Goal: Browse casually: Explore the website without a specific task or goal

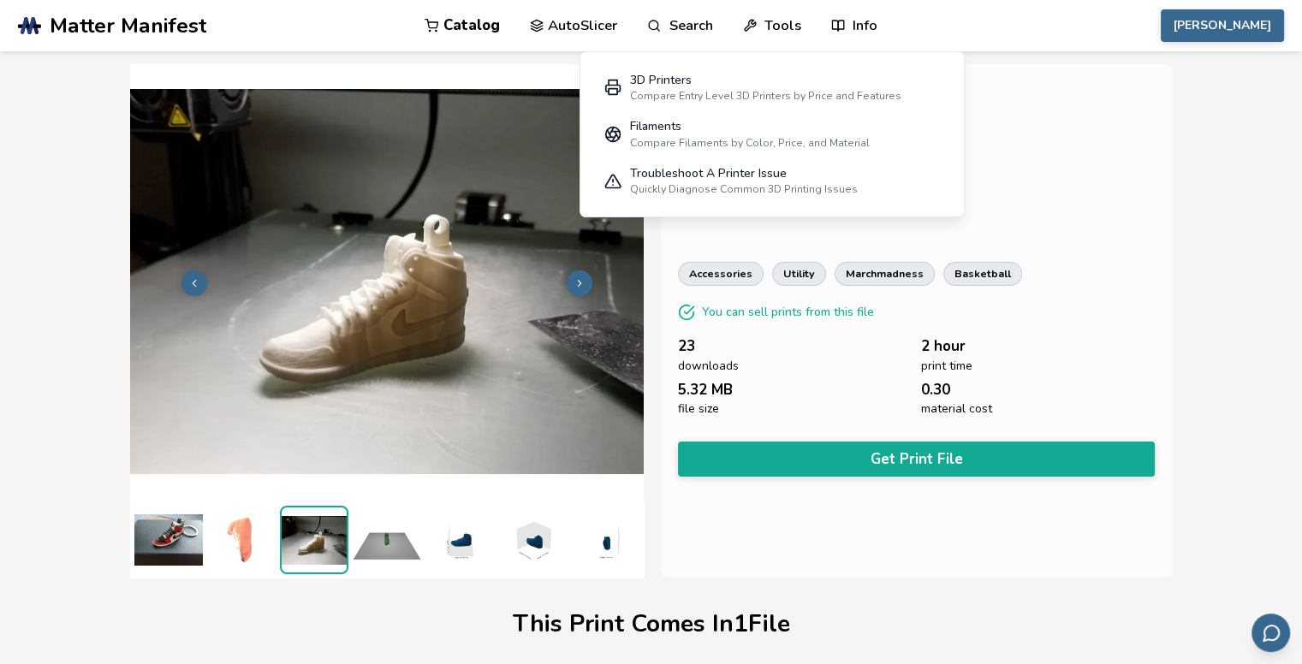
click at [200, 277] on icon at bounding box center [194, 283] width 12 height 12
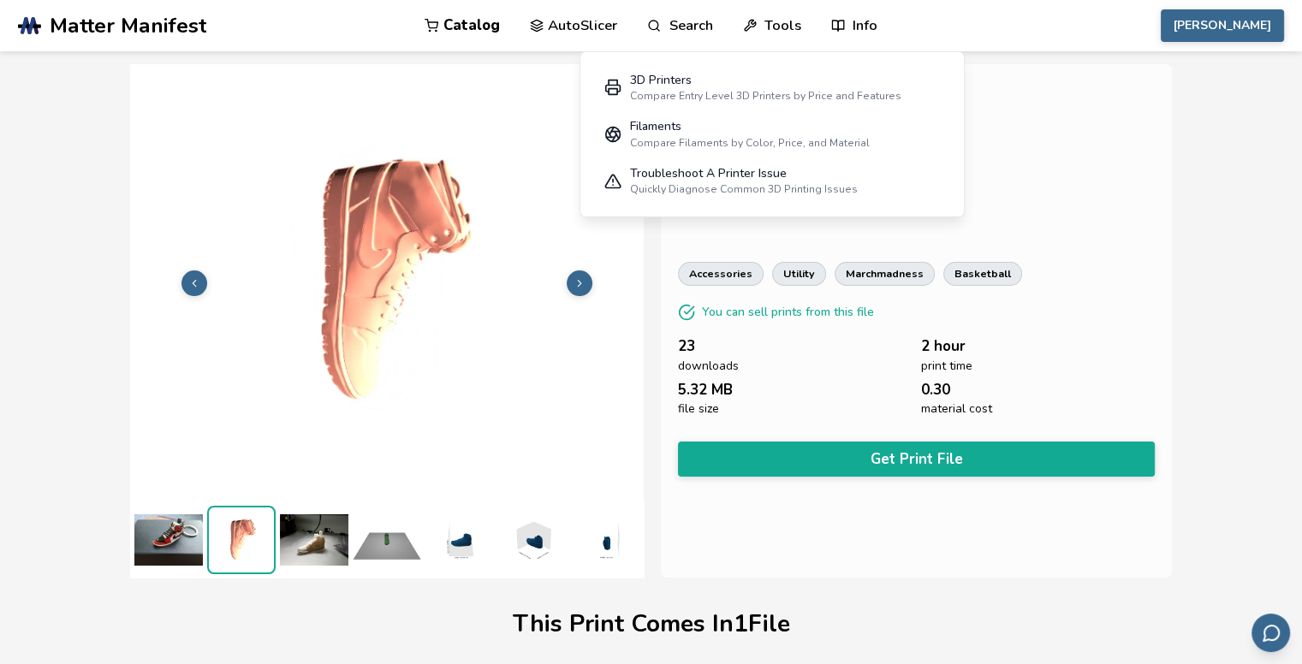
click at [200, 277] on icon at bounding box center [194, 283] width 12 height 12
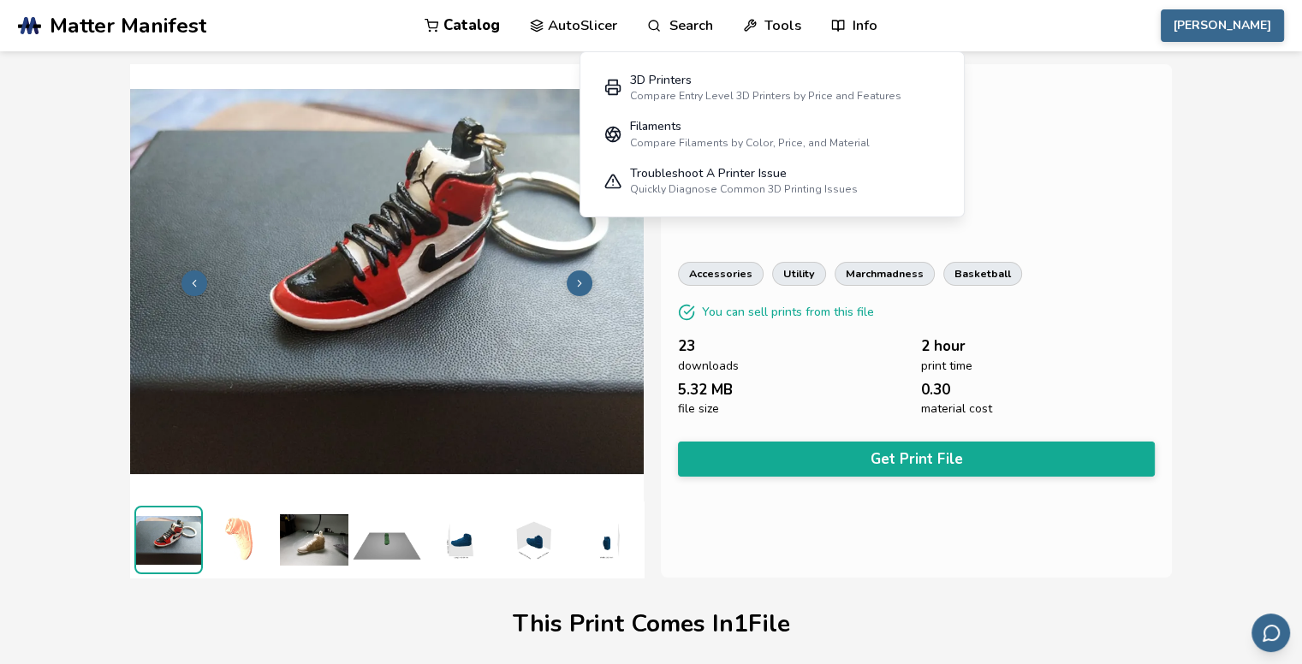
click at [200, 277] on icon at bounding box center [194, 283] width 12 height 12
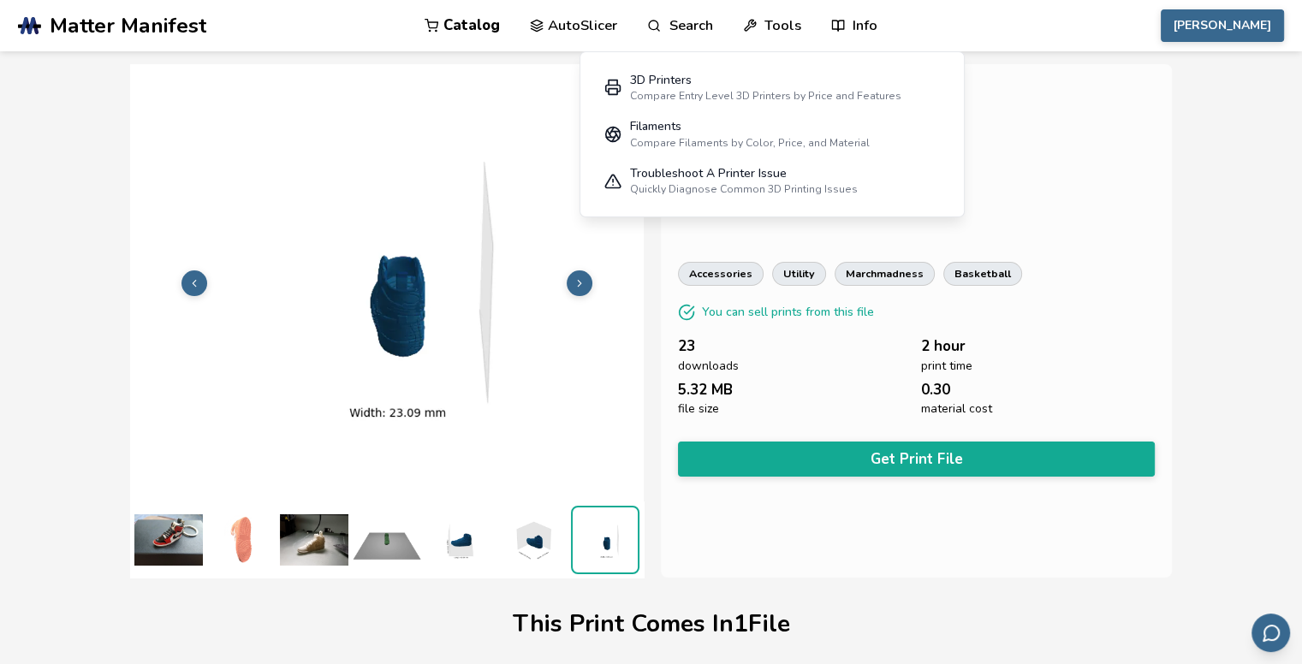
click at [200, 277] on icon at bounding box center [194, 283] width 12 height 12
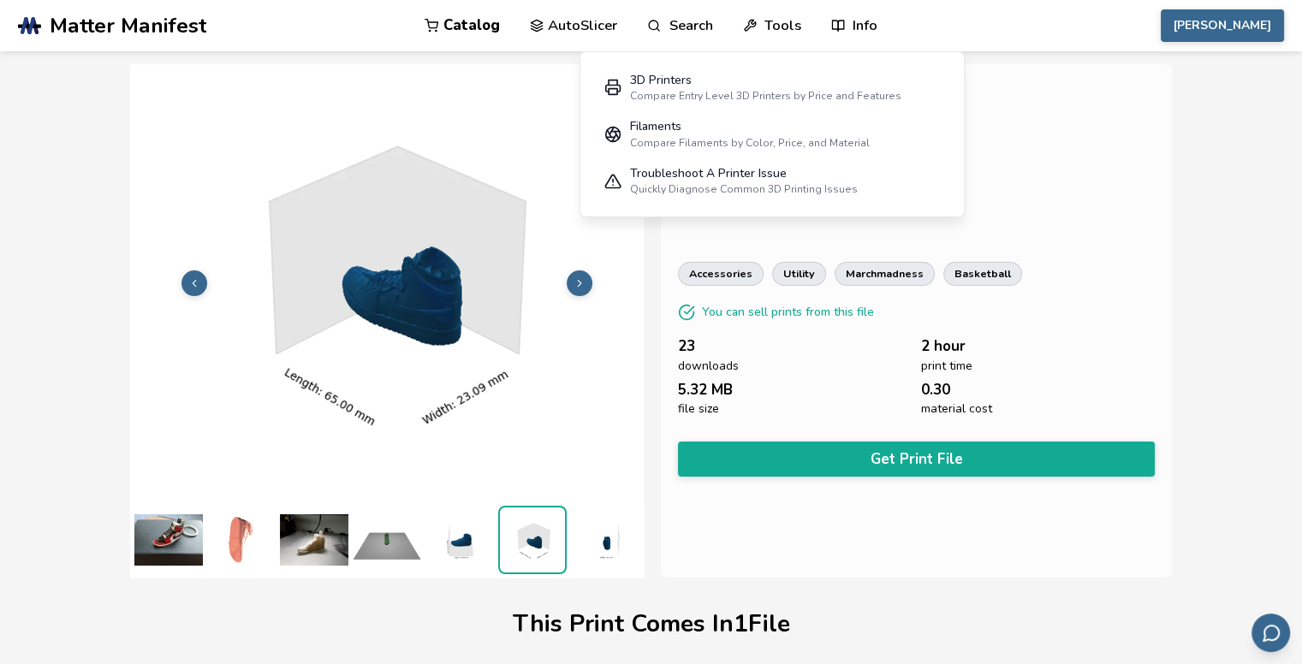
click at [200, 277] on icon at bounding box center [194, 283] width 12 height 12
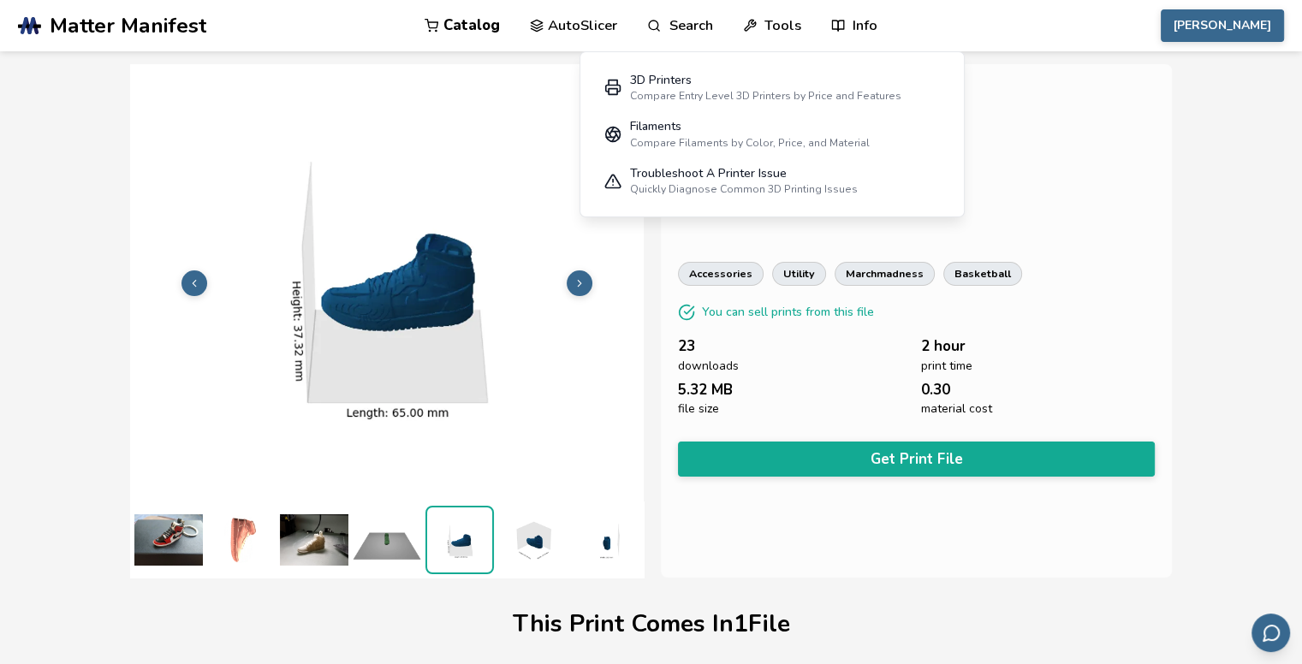
click at [200, 277] on icon at bounding box center [194, 283] width 12 height 12
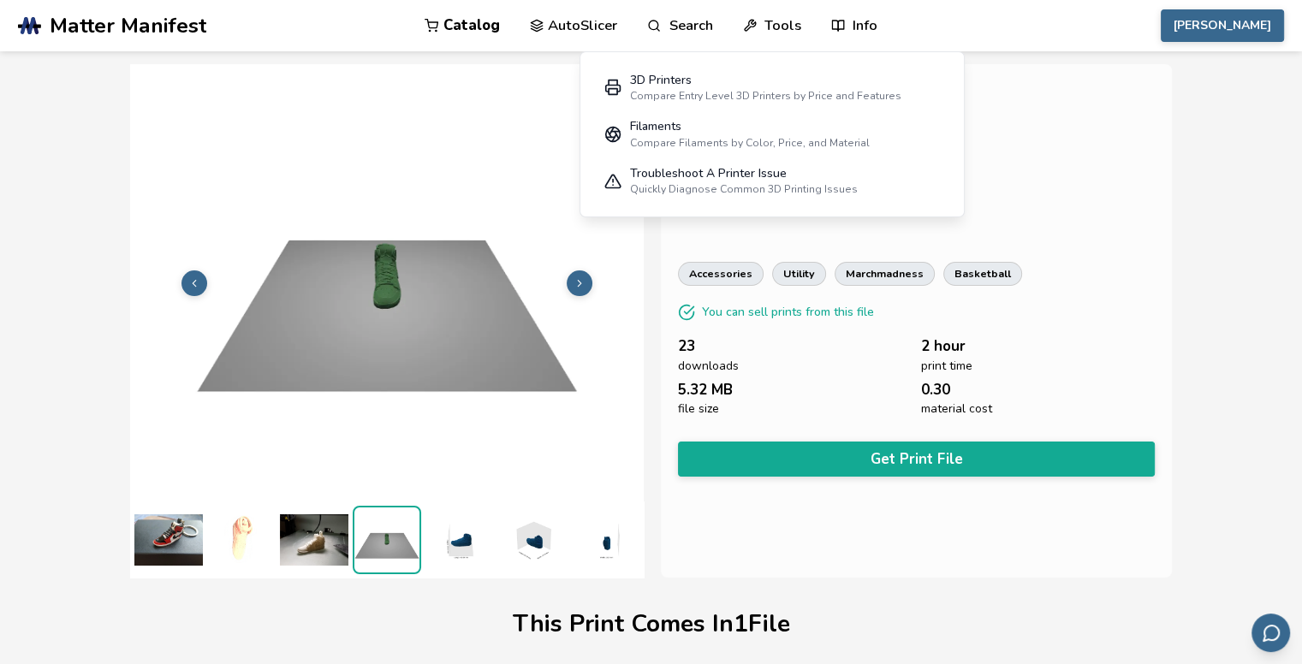
click at [200, 277] on icon at bounding box center [194, 283] width 12 height 12
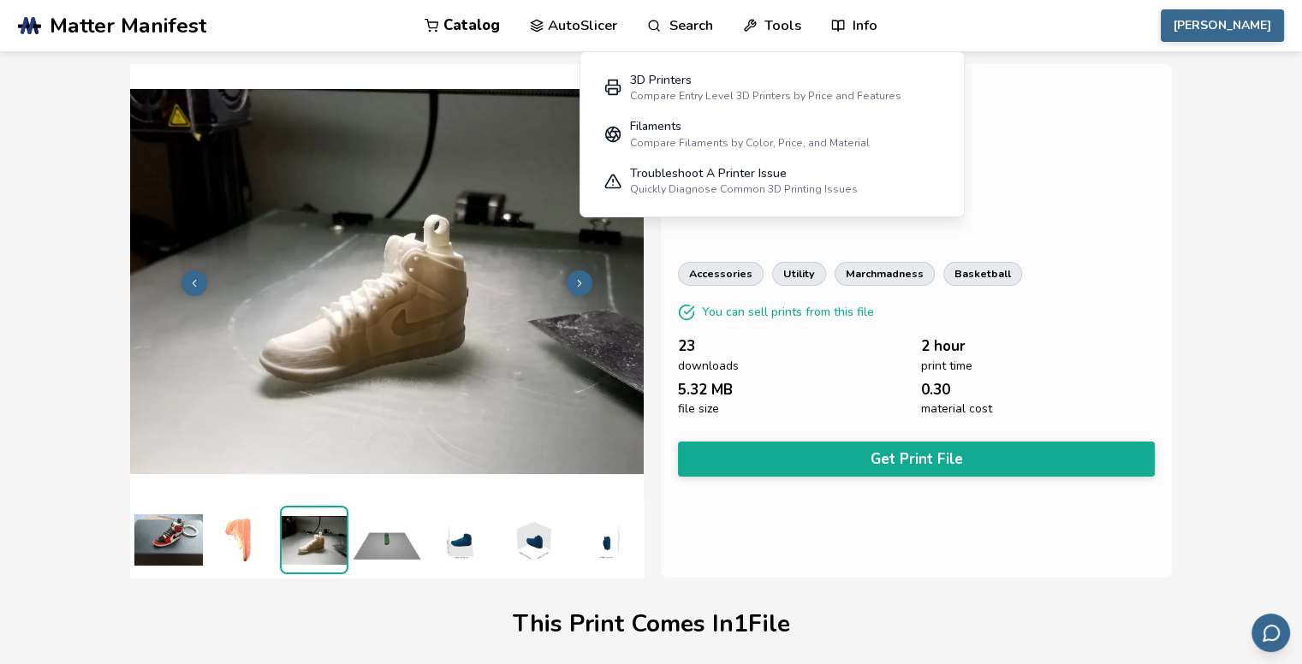
click at [200, 277] on icon at bounding box center [194, 283] width 12 height 12
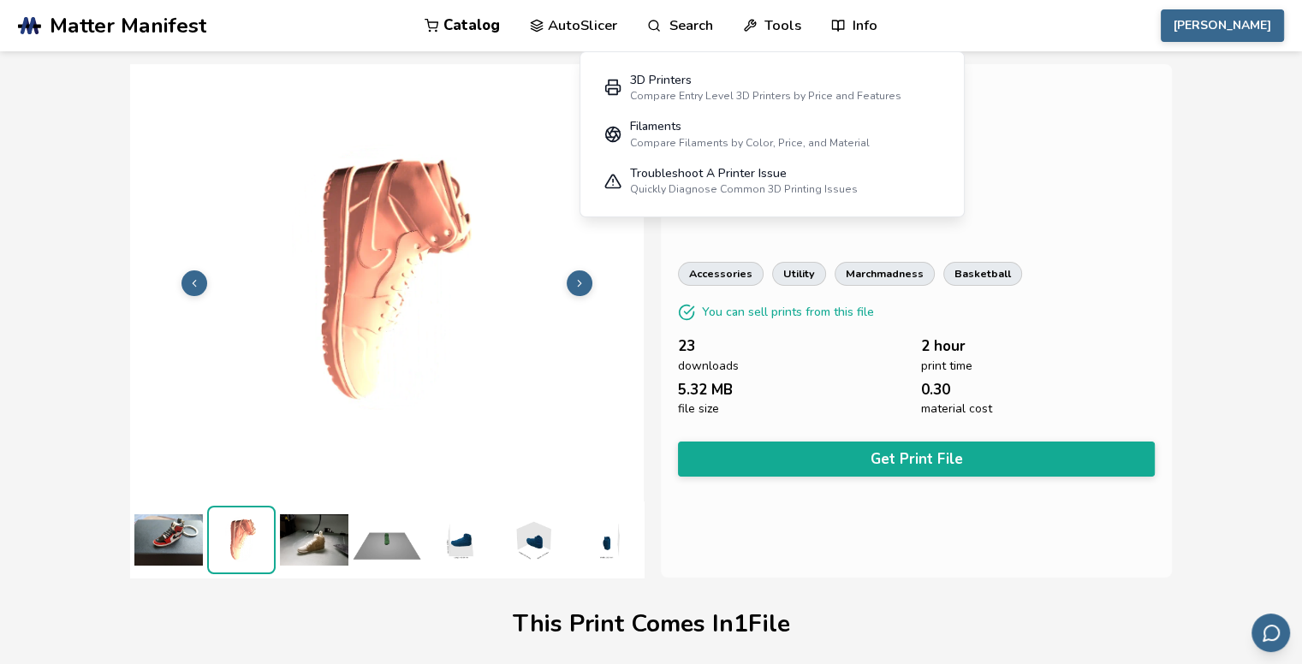
click at [200, 277] on icon at bounding box center [194, 283] width 12 height 12
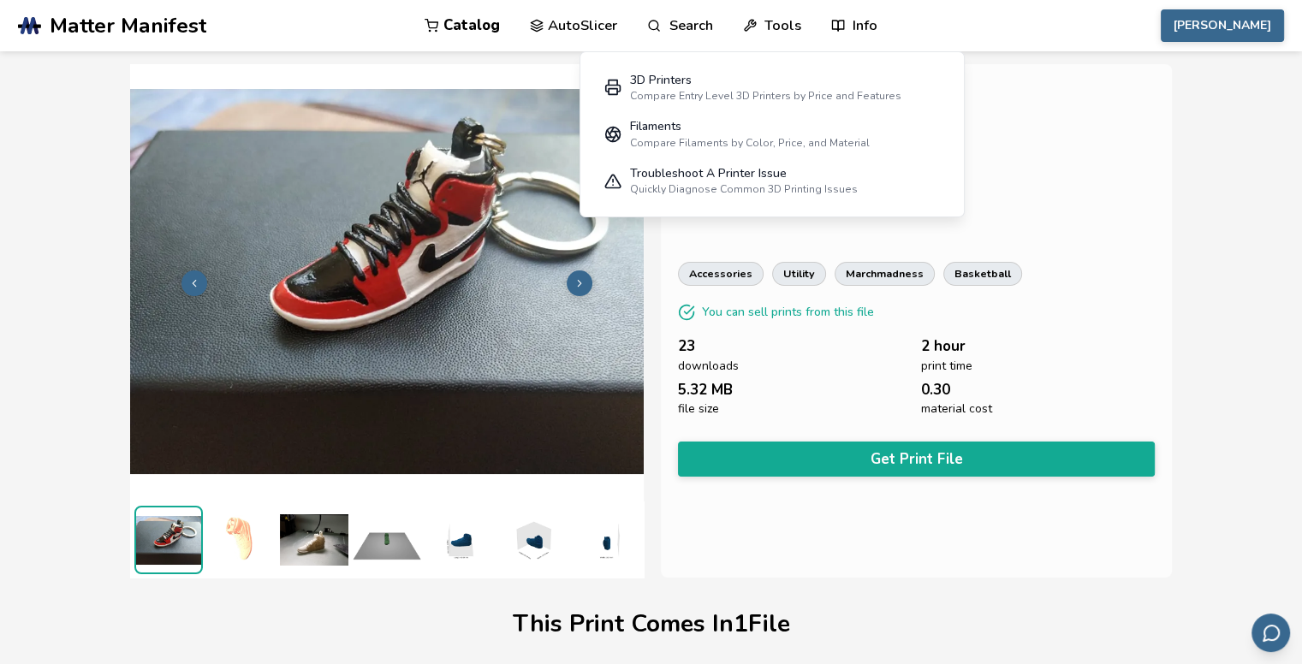
click at [200, 277] on icon at bounding box center [194, 283] width 12 height 12
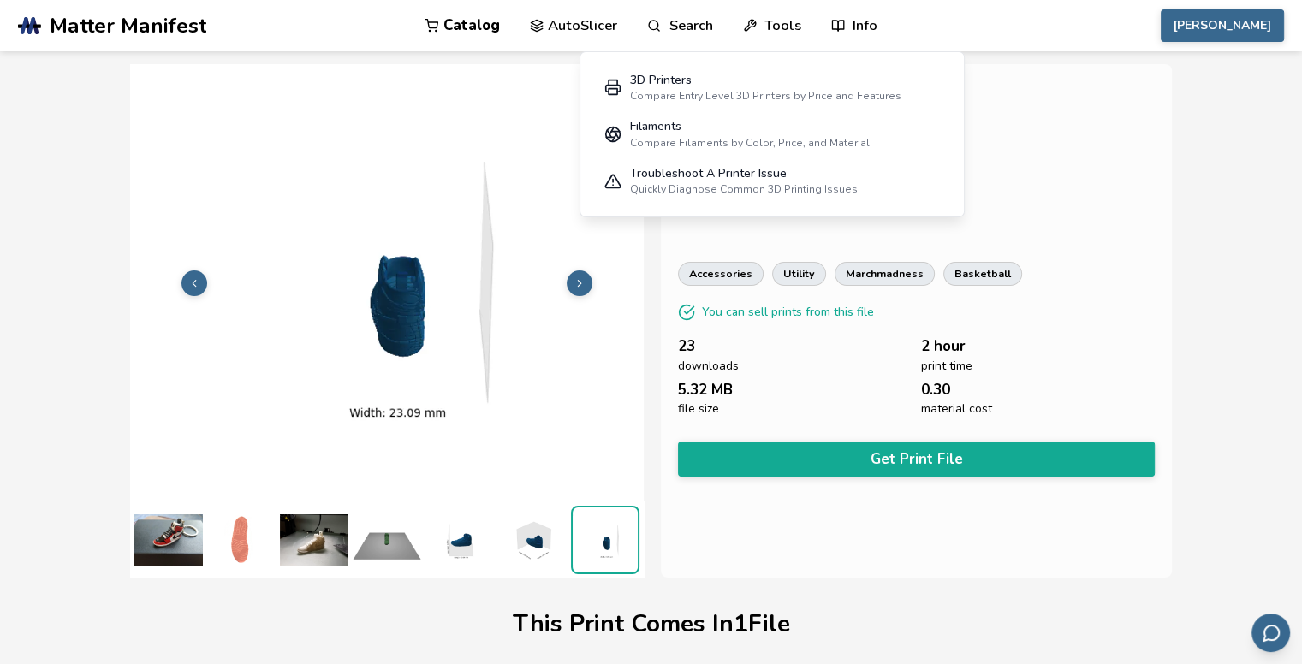
click at [200, 277] on icon at bounding box center [194, 283] width 12 height 12
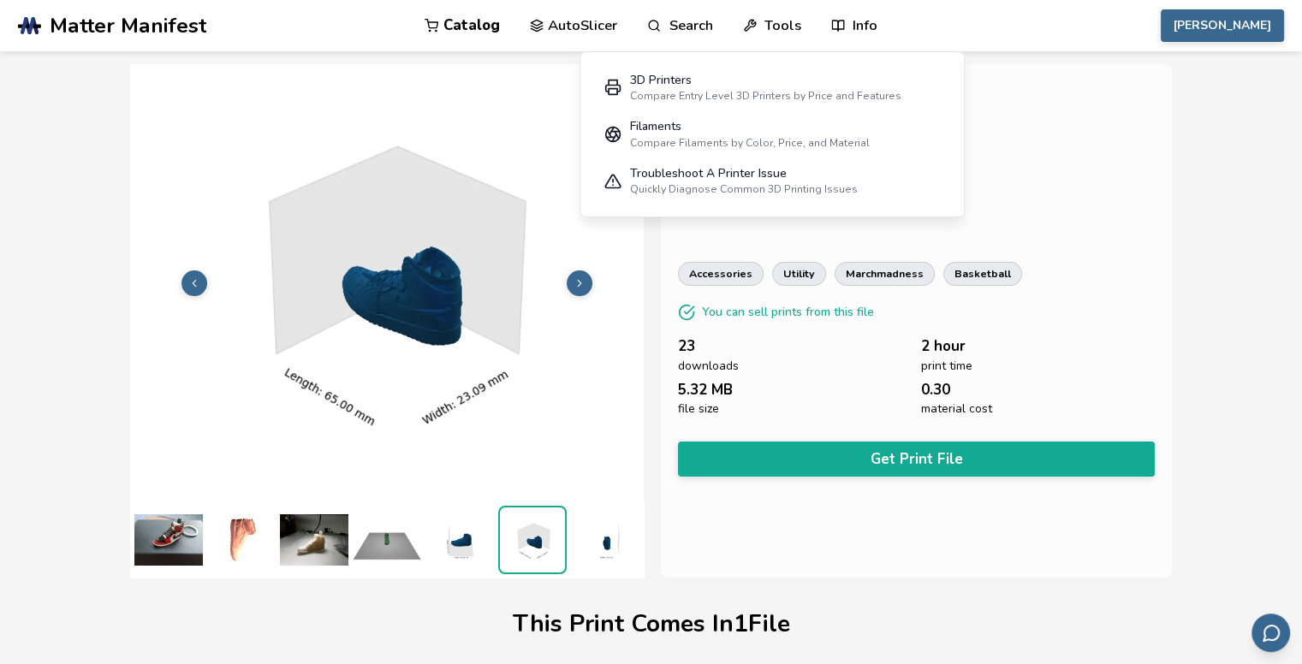
click at [200, 277] on icon at bounding box center [194, 283] width 12 height 12
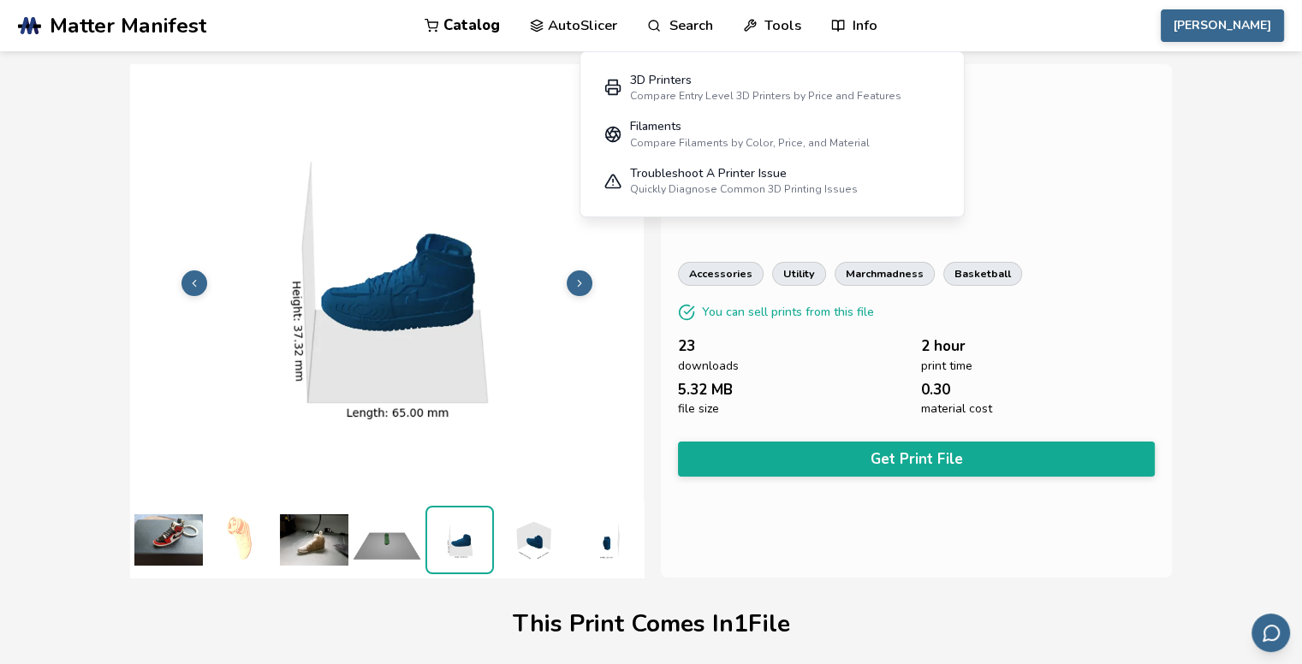
click at [200, 277] on icon at bounding box center [194, 283] width 12 height 12
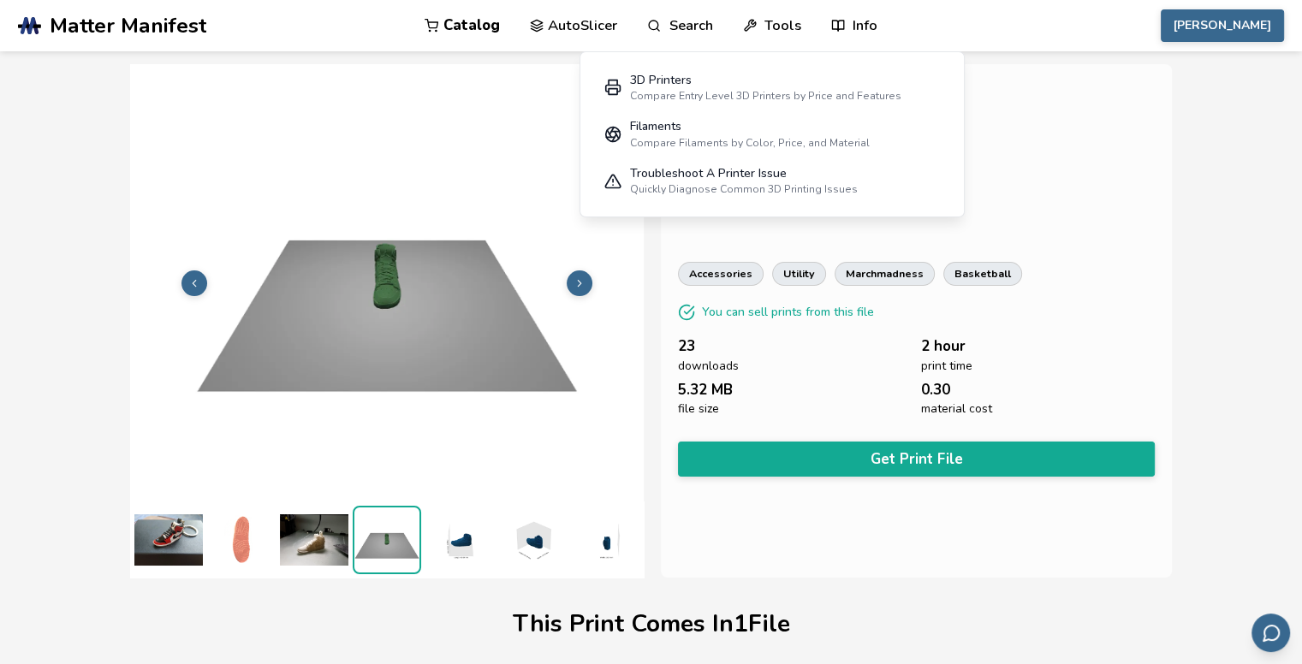
click at [200, 277] on icon at bounding box center [194, 283] width 12 height 12
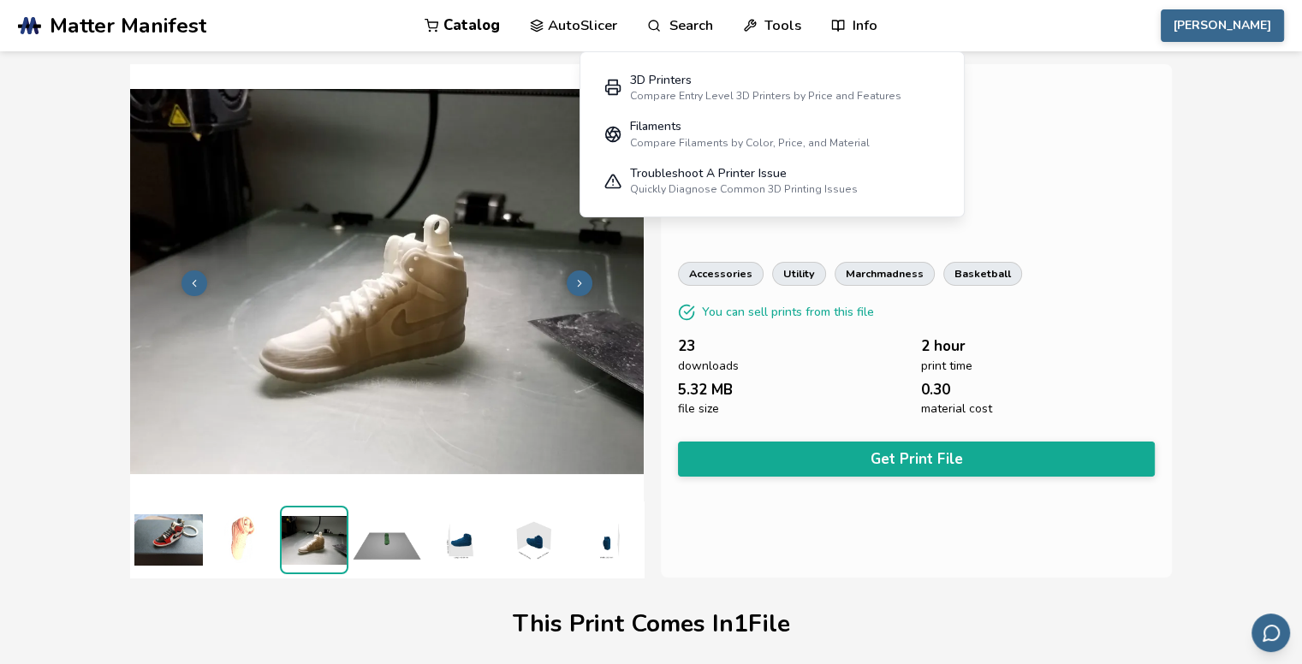
click at [200, 277] on icon at bounding box center [194, 283] width 12 height 12
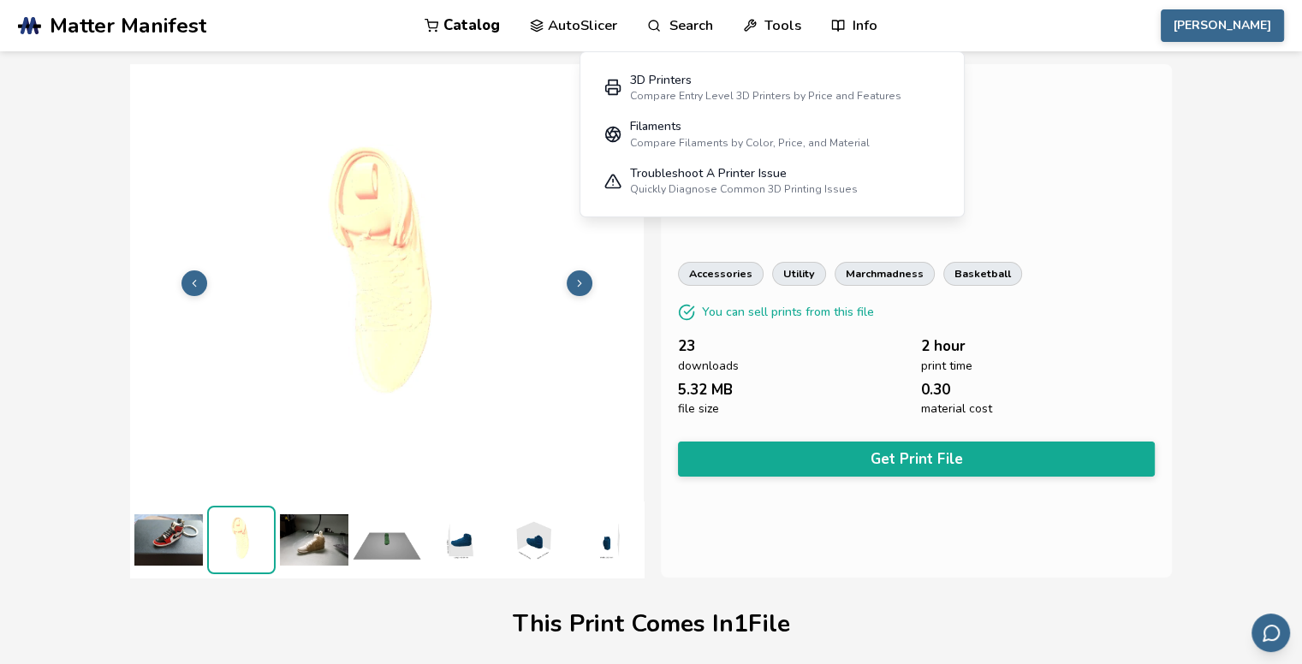
click at [200, 277] on icon at bounding box center [194, 283] width 12 height 12
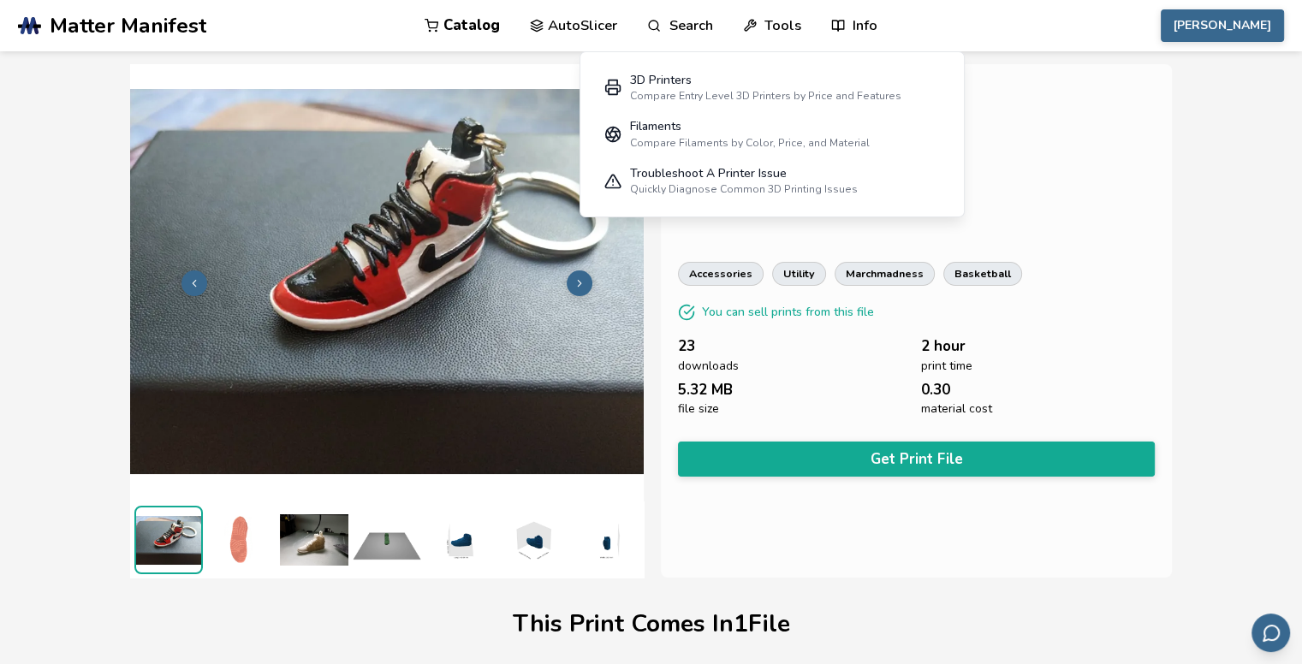
click at [200, 277] on icon at bounding box center [194, 283] width 12 height 12
